Goal: Use online tool/utility: Use online tool/utility

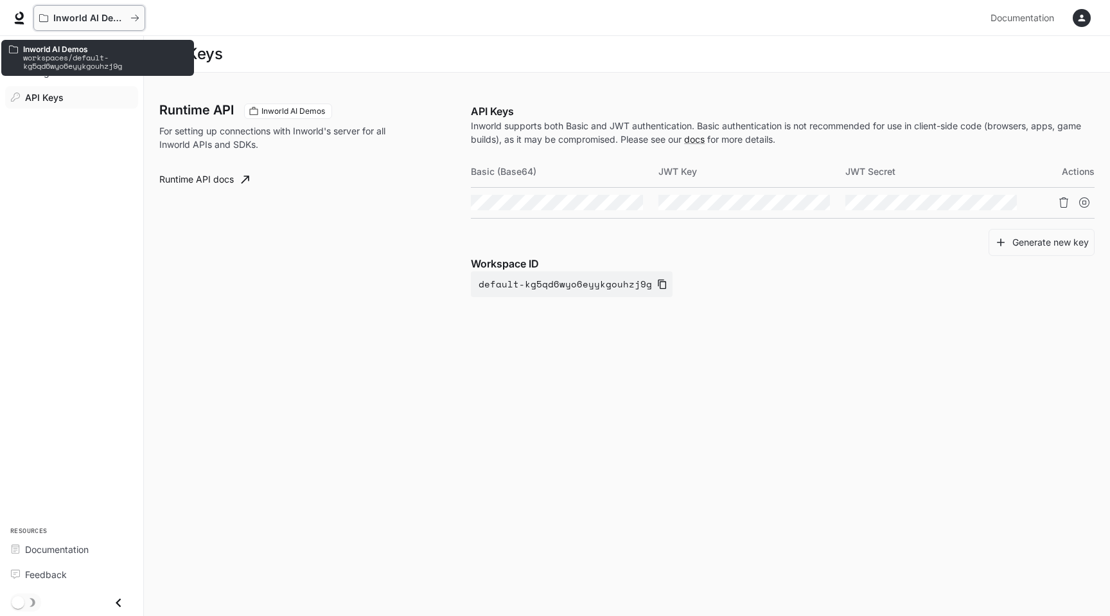
click at [132, 19] on icon "All workspaces" at bounding box center [134, 17] width 9 height 9
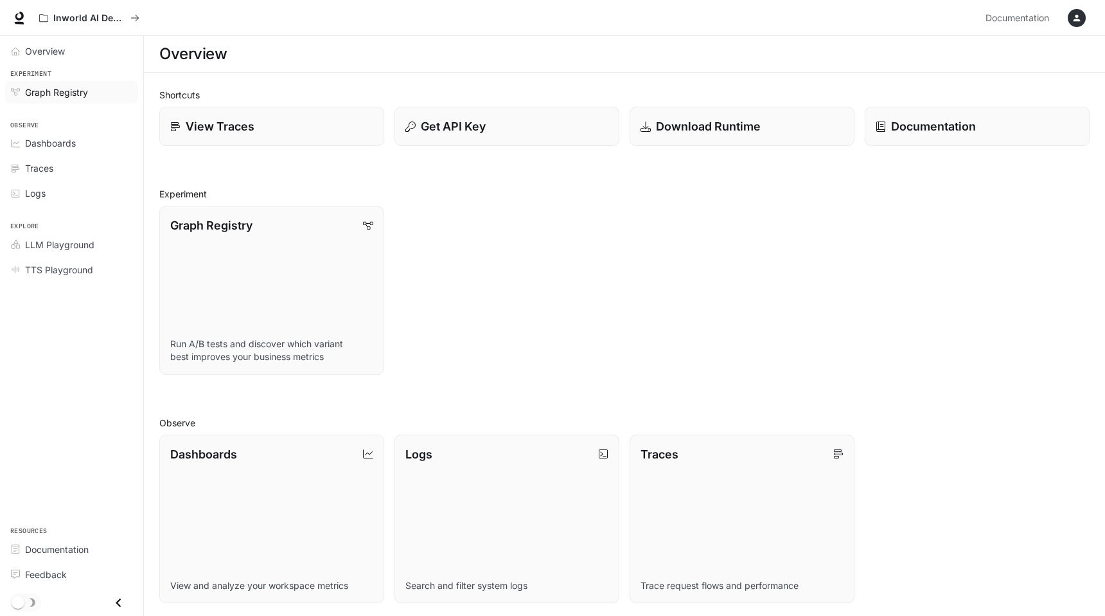
click at [64, 95] on span "Graph Registry" at bounding box center [56, 91] width 63 height 13
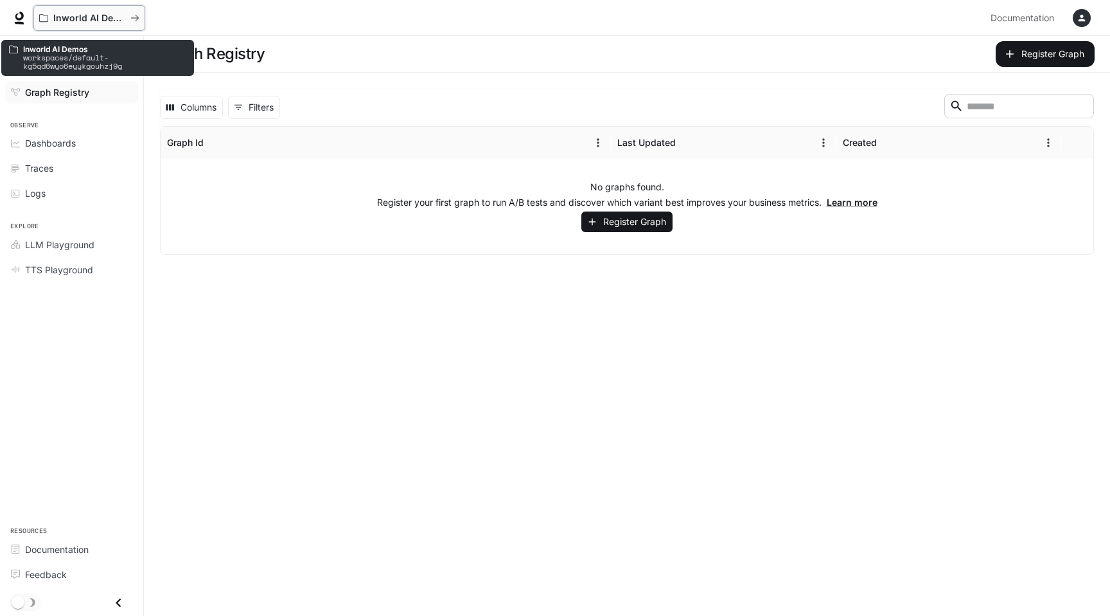
click at [53, 19] on p "Inworld AI Demos" at bounding box center [89, 18] width 72 height 11
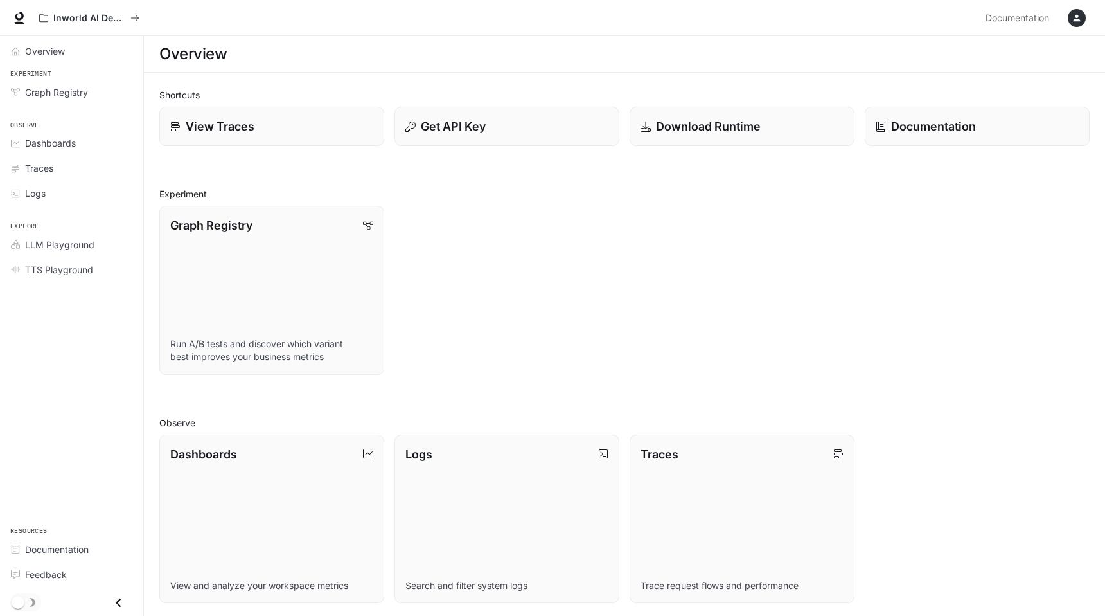
click at [1077, 20] on icon "button" at bounding box center [1077, 18] width 7 height 7
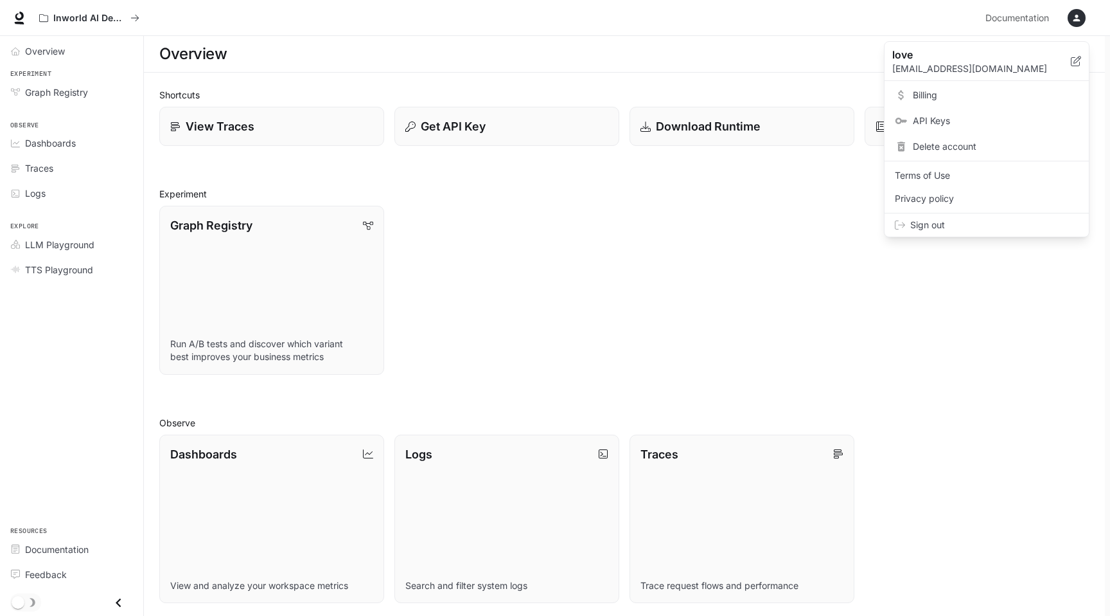
click at [1077, 20] on div at bounding box center [555, 308] width 1110 height 616
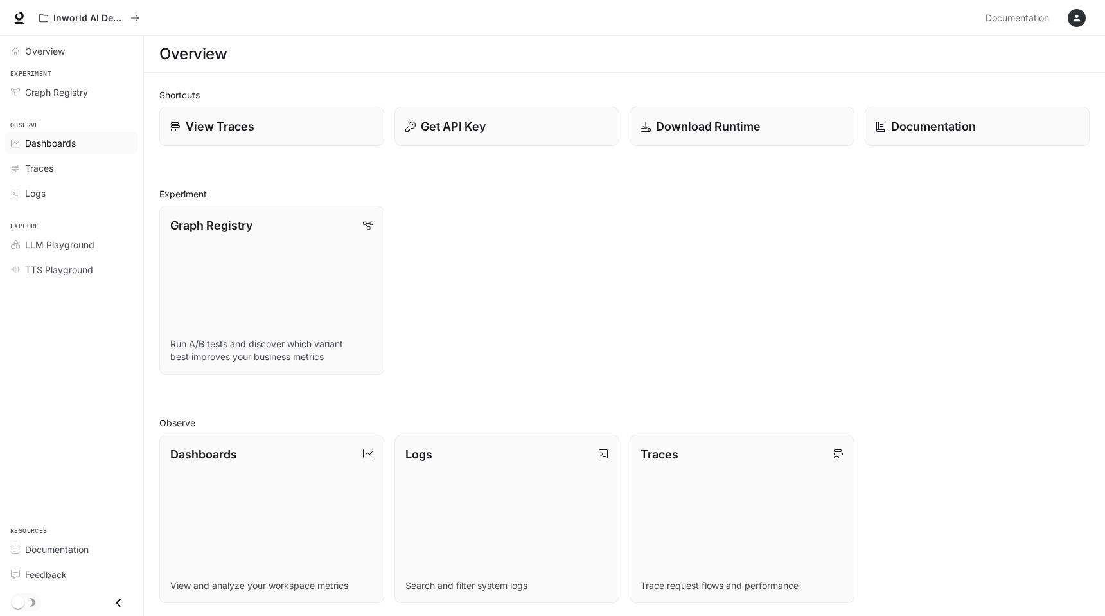
click at [60, 146] on span "Dashboards" at bounding box center [50, 142] width 51 height 13
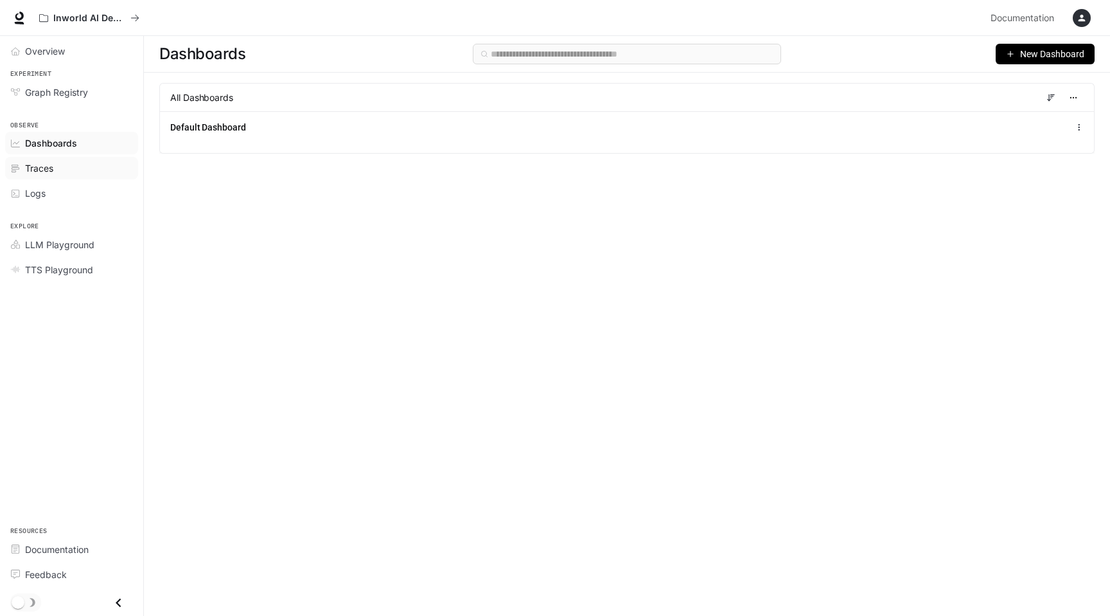
click at [55, 174] on div "Traces" at bounding box center [78, 167] width 107 height 13
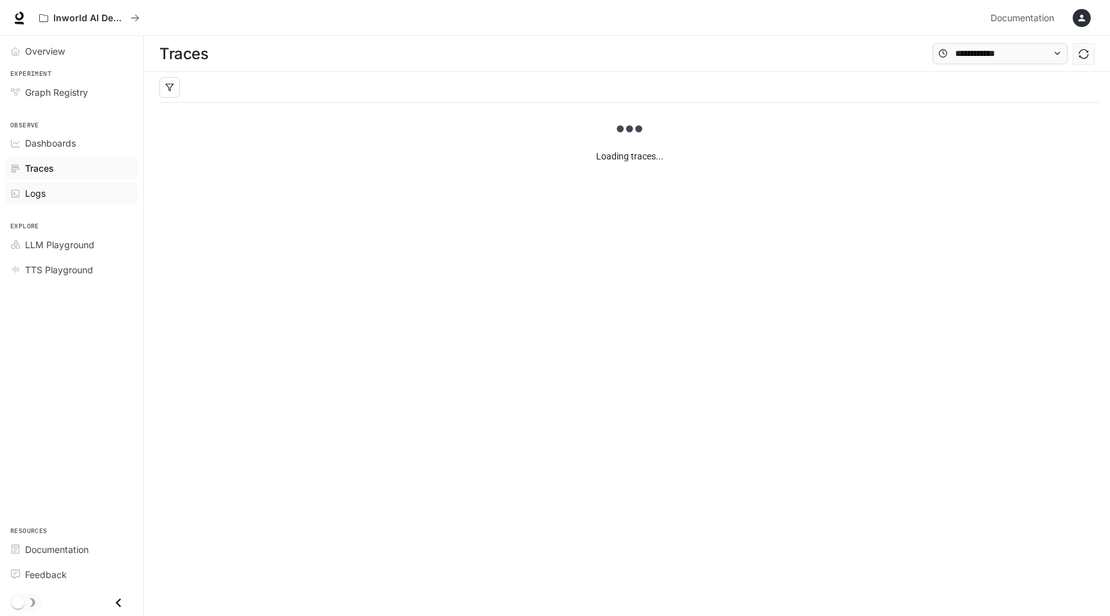
click at [53, 193] on div "Logs" at bounding box center [78, 192] width 107 height 13
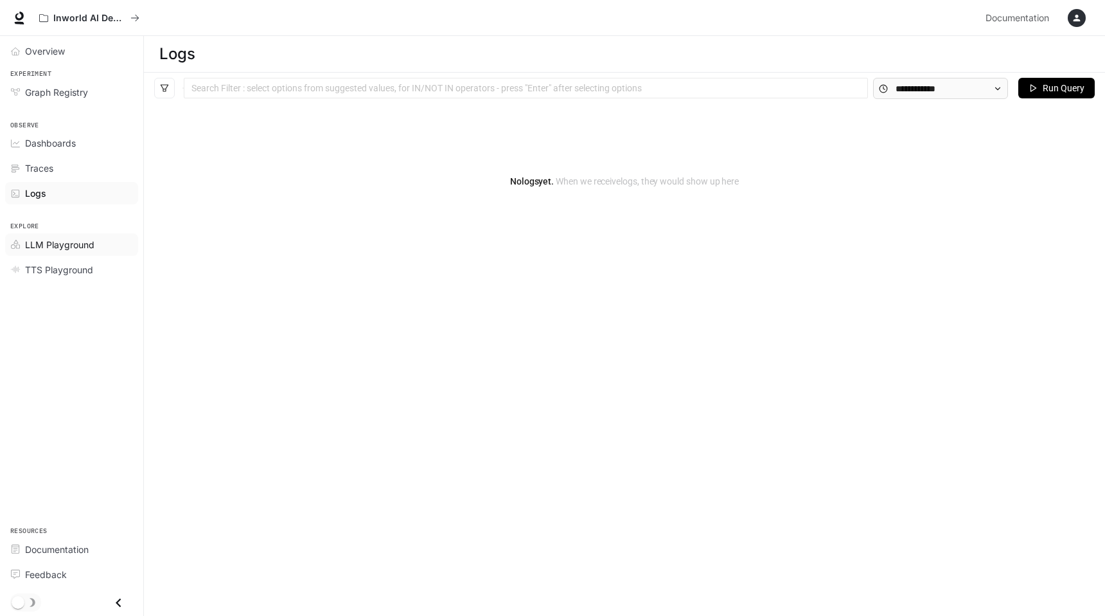
click at [49, 240] on span "LLM Playground" at bounding box center [59, 244] width 69 height 13
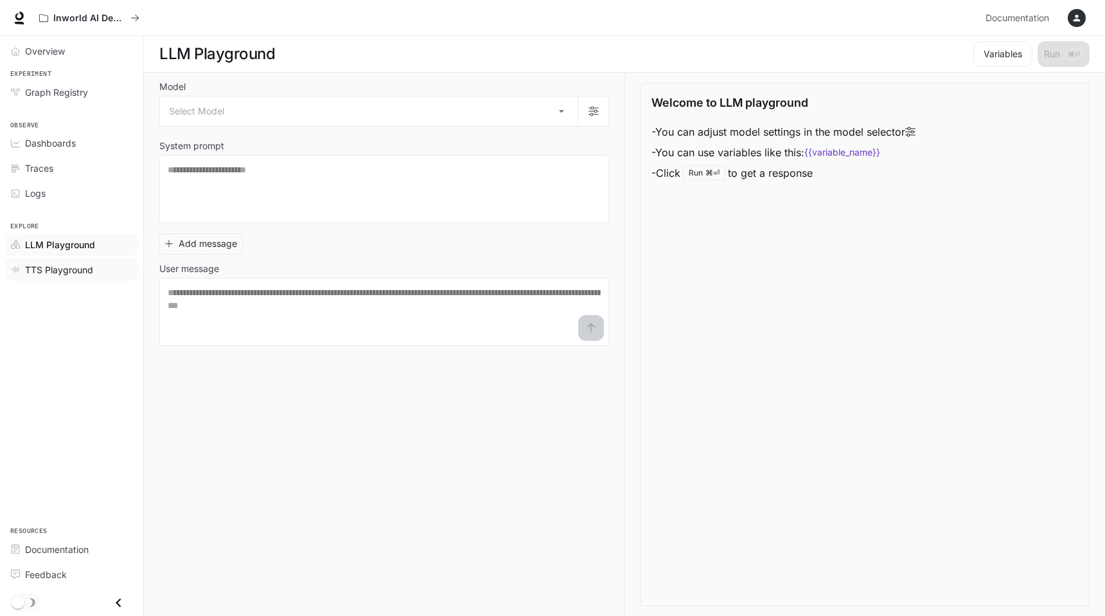
click at [51, 269] on span "TTS Playground" at bounding box center [59, 269] width 68 height 13
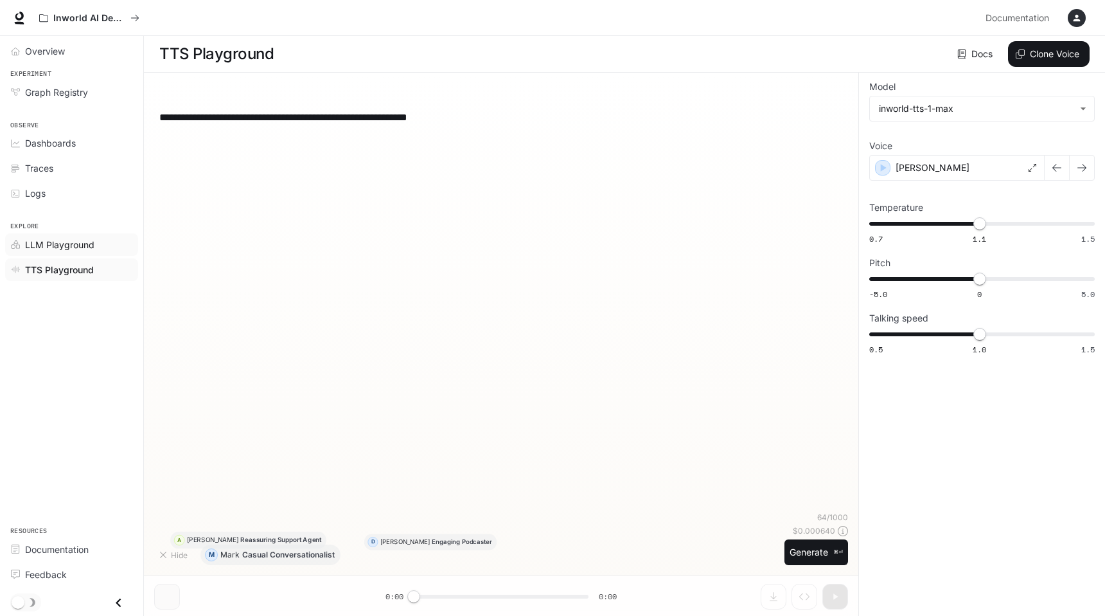
click at [53, 249] on span "LLM Playground" at bounding box center [59, 244] width 69 height 13
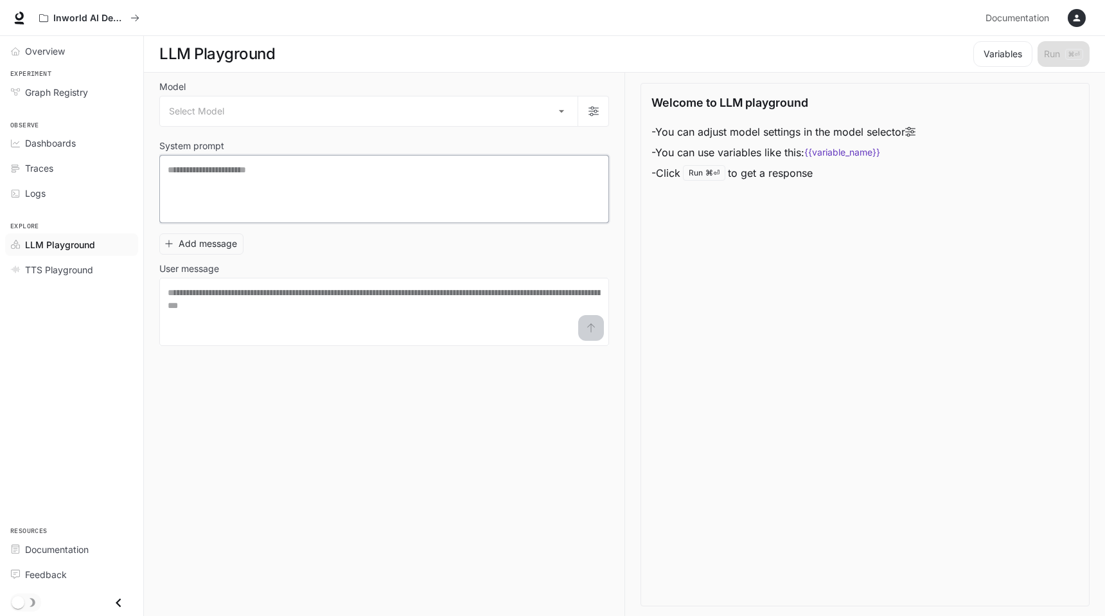
click at [206, 192] on textarea at bounding box center [384, 188] width 433 height 51
click at [482, 107] on body "Skip to main content Inworld AI Demos Documentation Documentation Portal Overvi…" at bounding box center [552, 308] width 1105 height 616
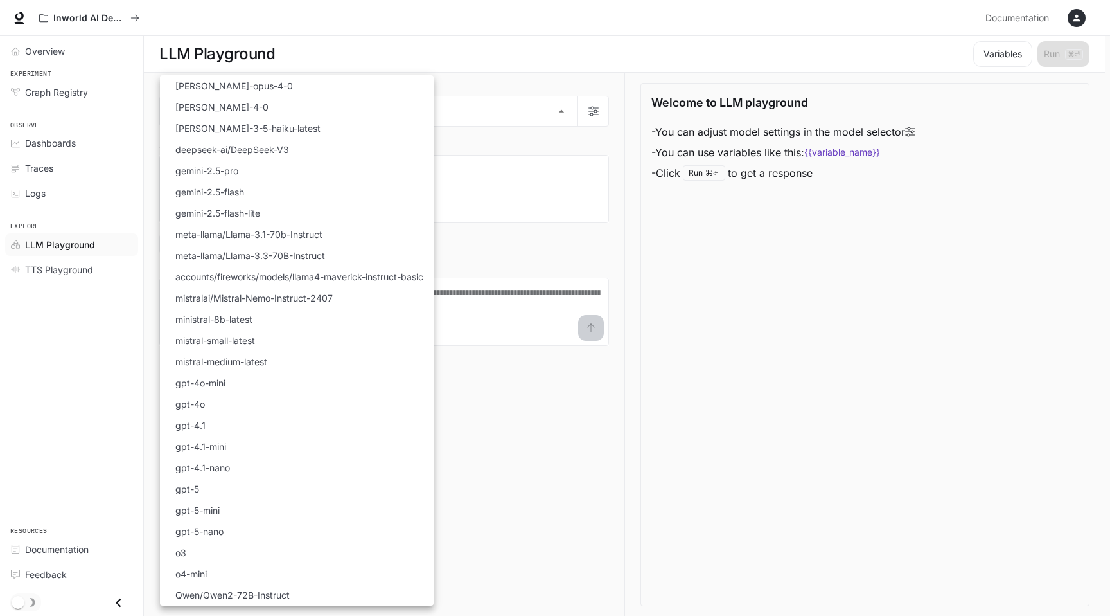
click at [488, 112] on div at bounding box center [555, 308] width 1110 height 616
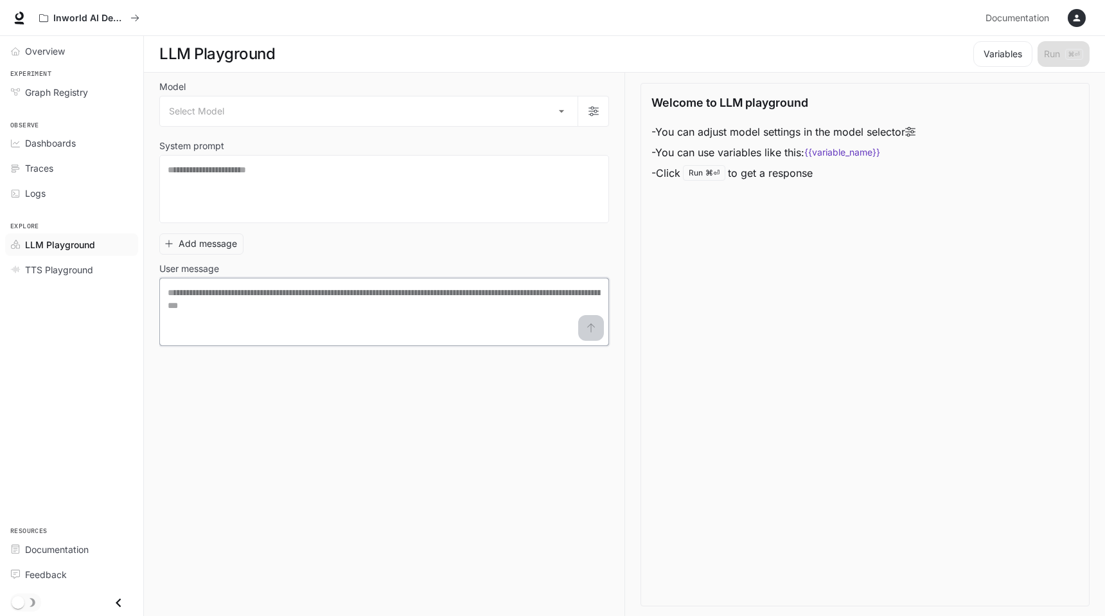
click at [369, 303] on textarea at bounding box center [384, 311] width 433 height 51
click at [63, 93] on span "Graph Registry" at bounding box center [56, 91] width 63 height 13
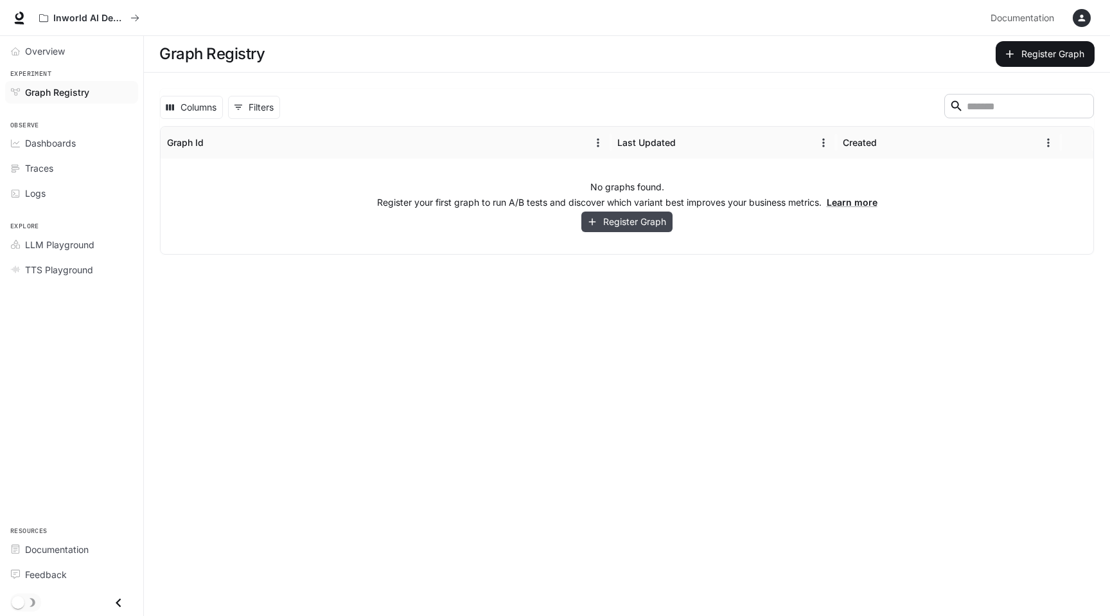
click at [609, 221] on button "Register Graph" at bounding box center [627, 221] width 91 height 21
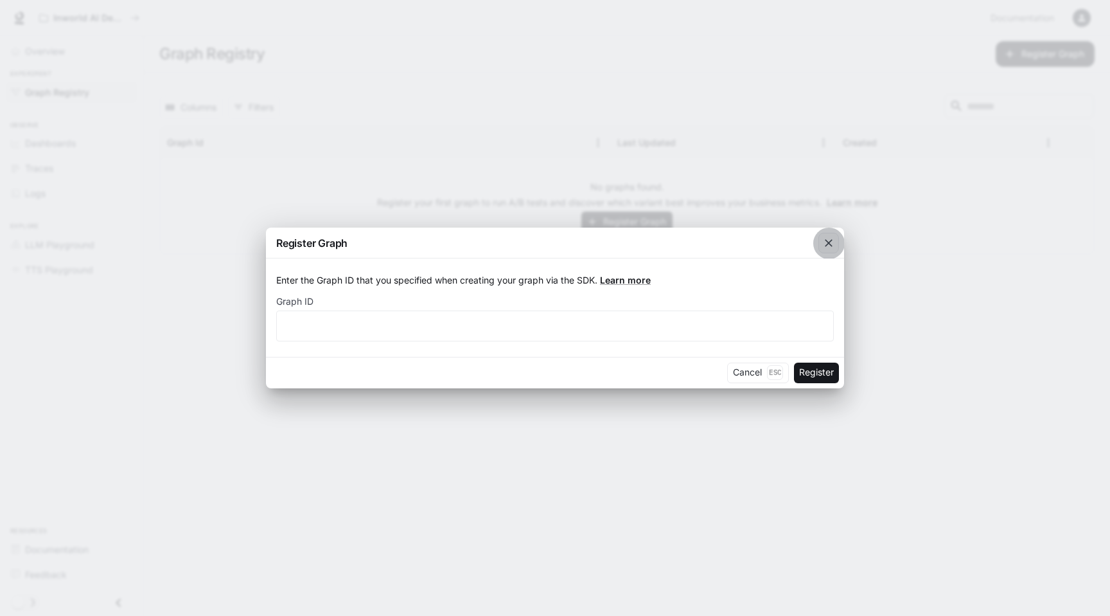
click at [830, 243] on icon "button" at bounding box center [829, 244] width 8 height 8
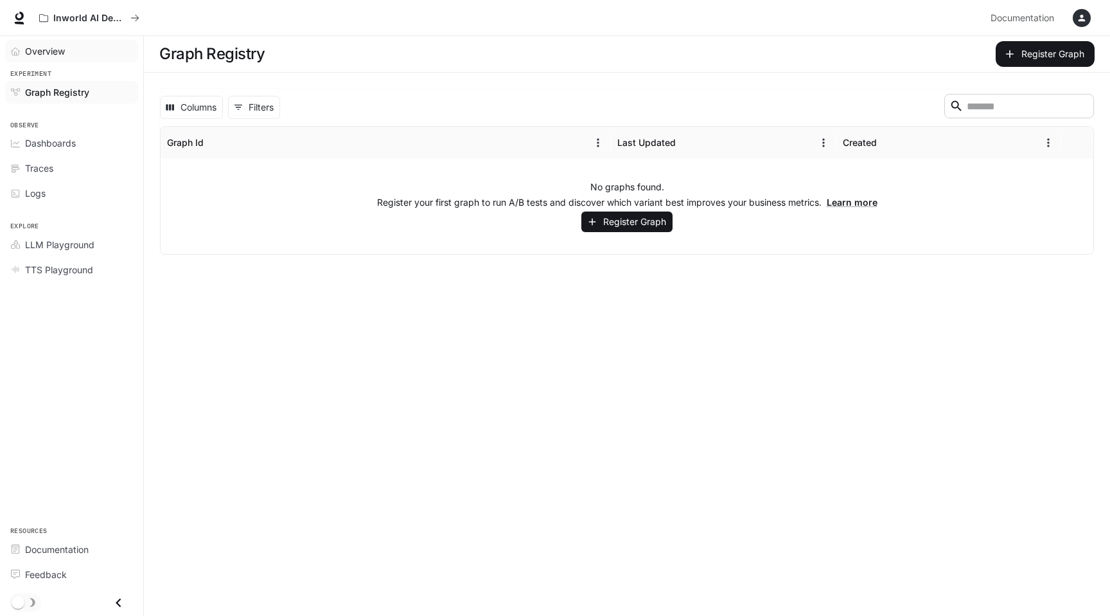
click at [60, 52] on span "Overview" at bounding box center [45, 50] width 40 height 13
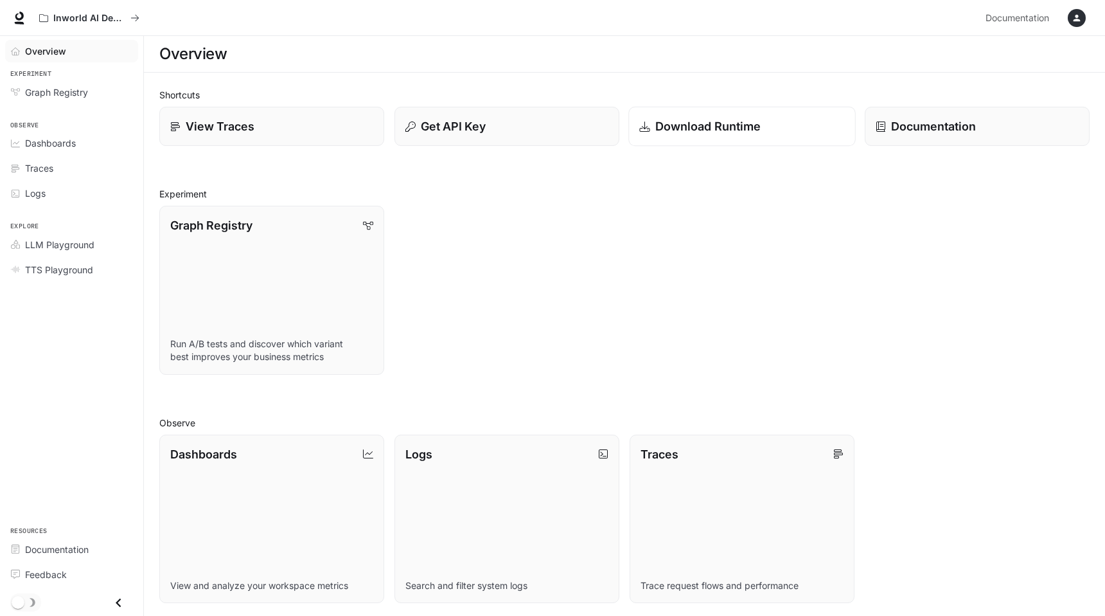
click at [662, 135] on link "Download Runtime" at bounding box center [741, 127] width 227 height 40
click at [444, 179] on div "Shortcuts View Traces Get API Key Download Runtime Documentation Experiment Gra…" at bounding box center [624, 460] width 931 height 744
click at [292, 136] on link "View Traces" at bounding box center [271, 127] width 227 height 40
